Goal: Check status: Check status

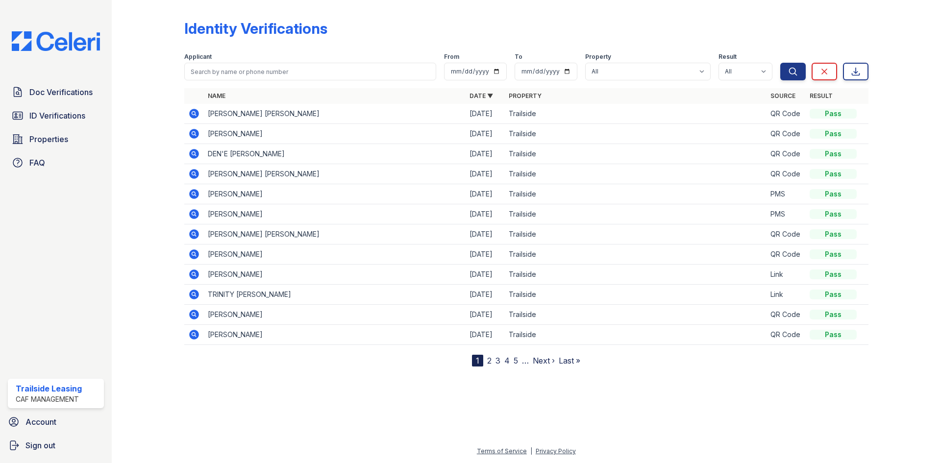
click at [193, 117] on icon at bounding box center [194, 114] width 10 height 10
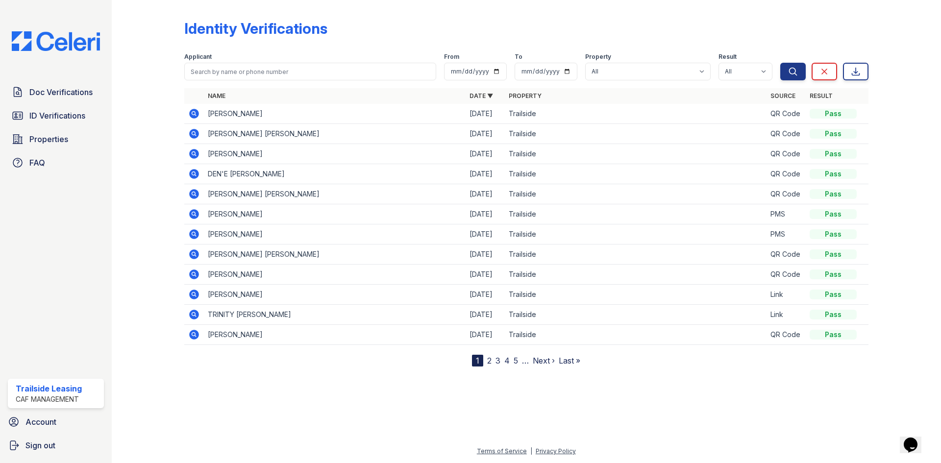
click at [193, 111] on icon at bounding box center [194, 114] width 10 height 10
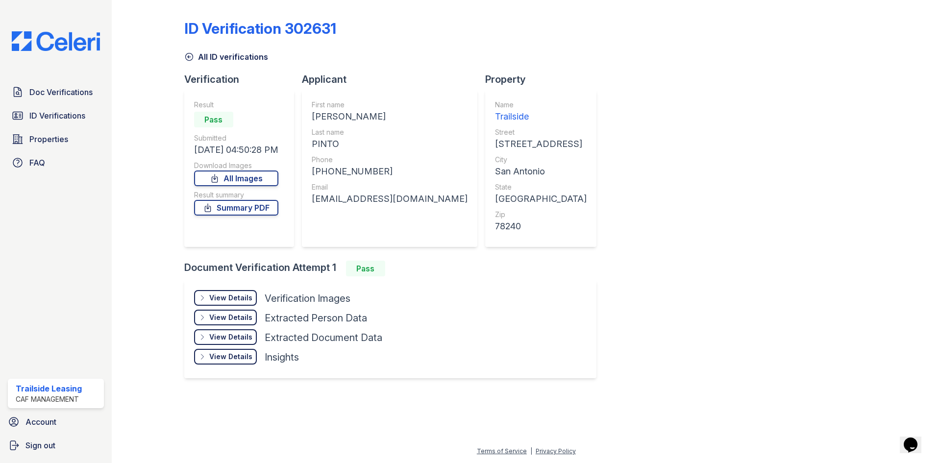
click at [243, 292] on div "View Details Details" at bounding box center [225, 298] width 63 height 16
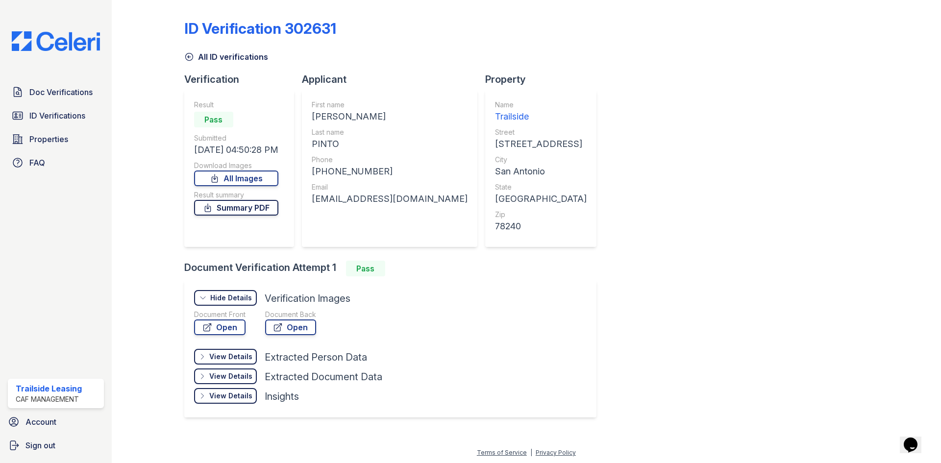
click at [267, 204] on link "Summary PDF" at bounding box center [236, 208] width 84 height 16
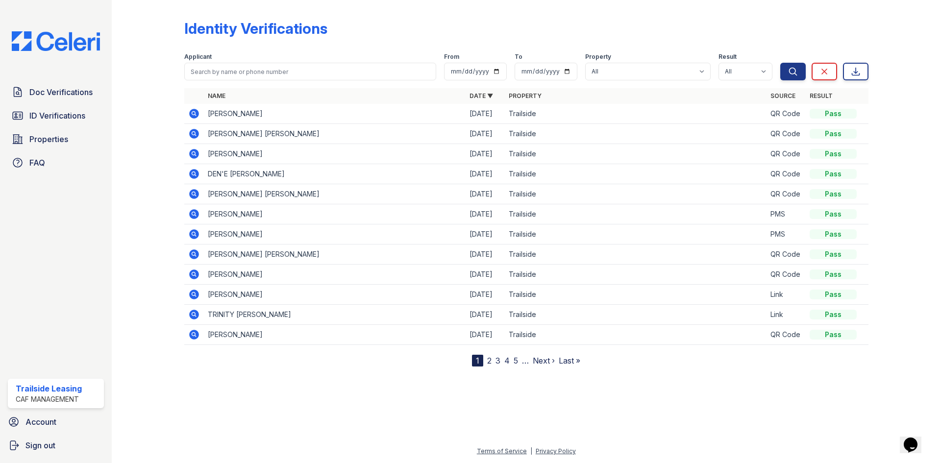
click at [193, 136] on icon at bounding box center [194, 134] width 10 height 10
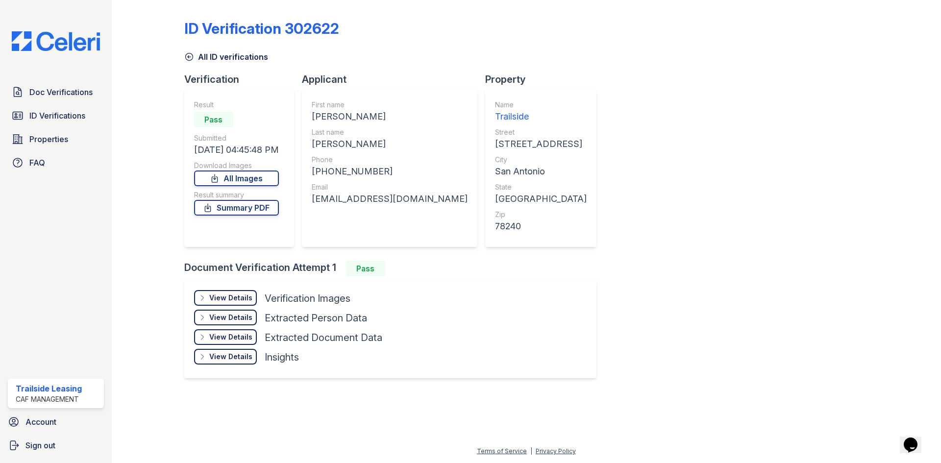
click at [239, 298] on div "View Details" at bounding box center [230, 298] width 43 height 10
